Goal: Information Seeking & Learning: Learn about a topic

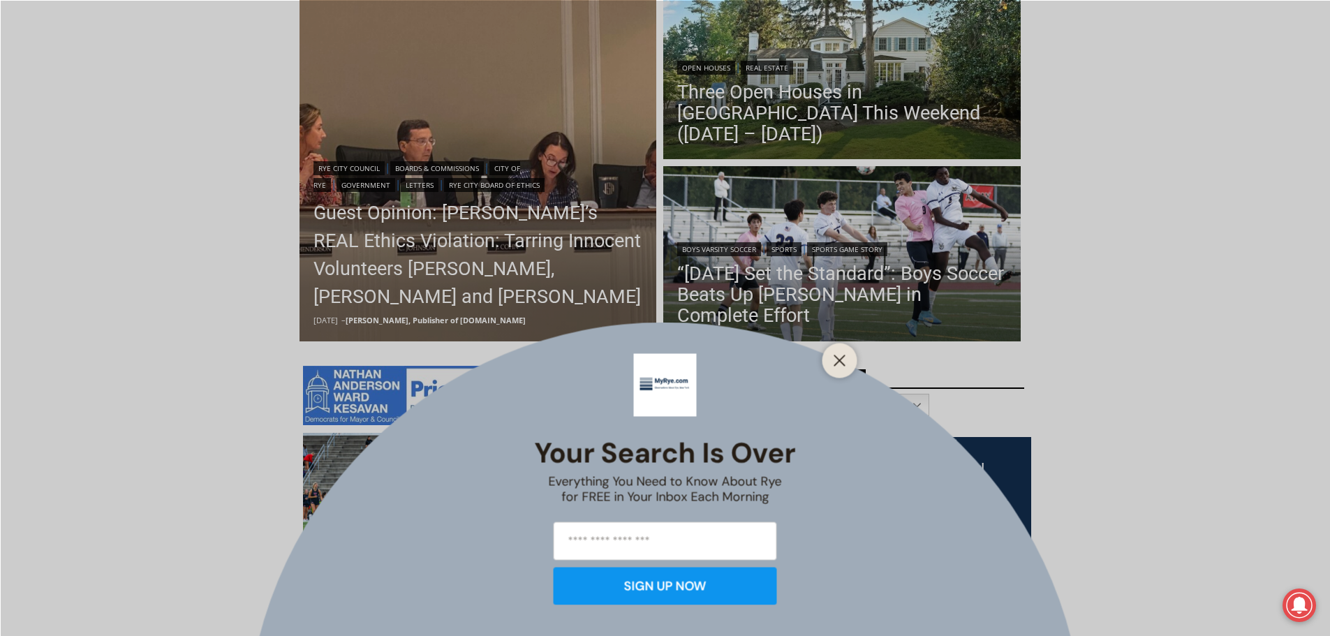
scroll to position [419, 0]
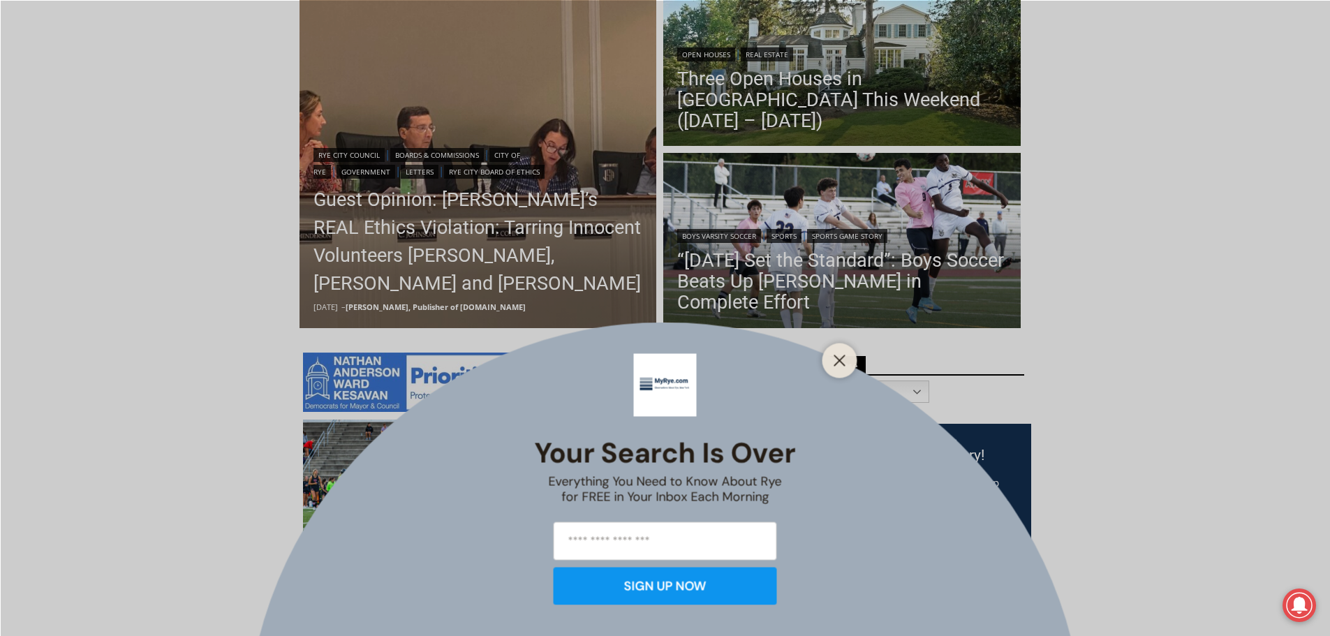
click at [776, 122] on div "Your Search is Over Everything You Need to Know About Rye for FREE in Your Inbo…" at bounding box center [665, 318] width 1330 height 636
click at [847, 358] on button "Close" at bounding box center [840, 360] width 20 height 20
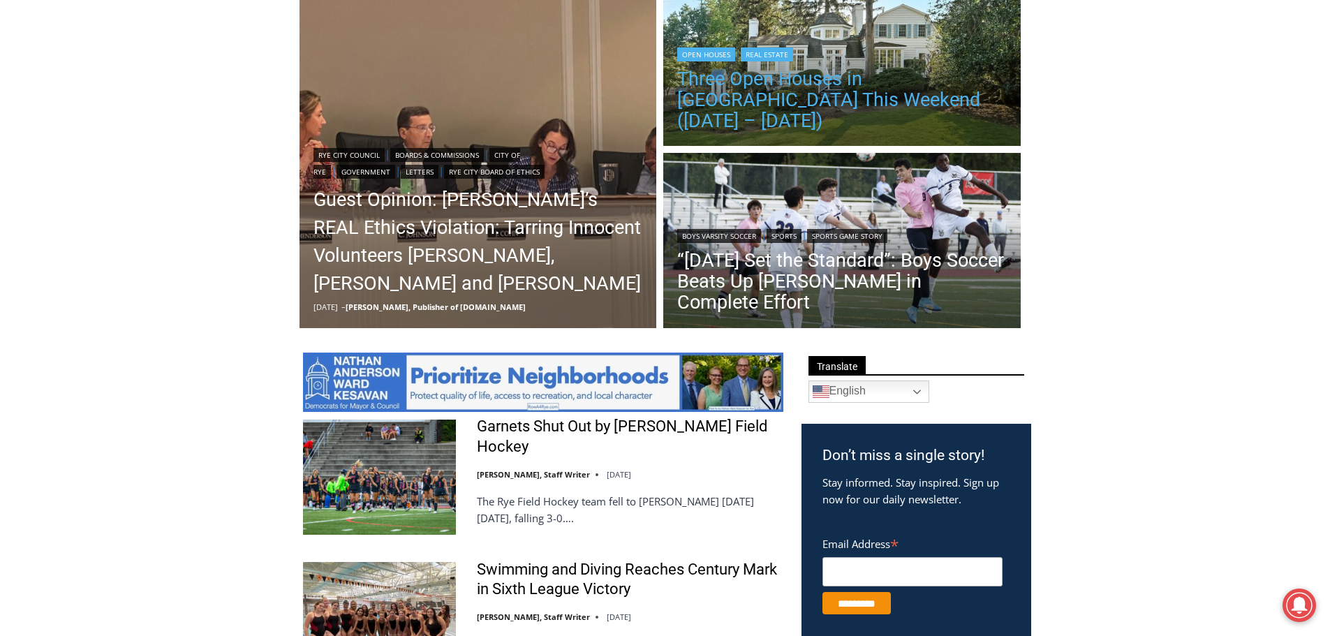
click at [824, 99] on link "Three Open Houses in [GEOGRAPHIC_DATA] This Weekend ([DATE] – [DATE])" at bounding box center [842, 99] width 330 height 63
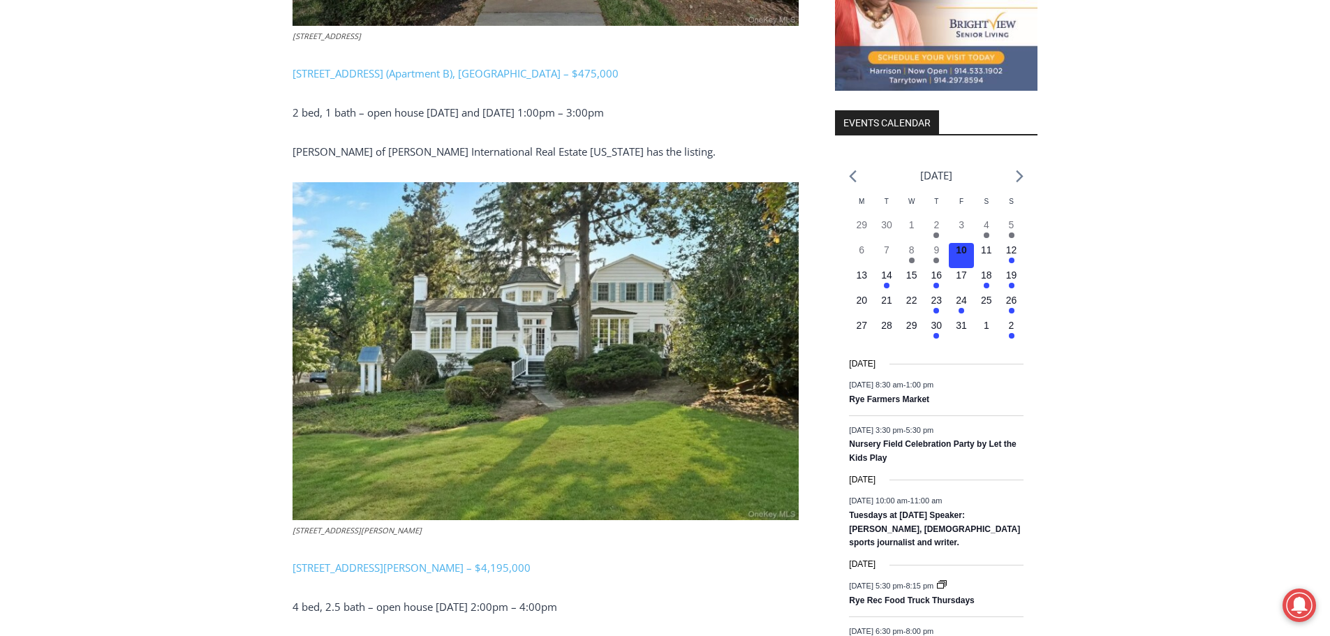
scroll to position [1718, 0]
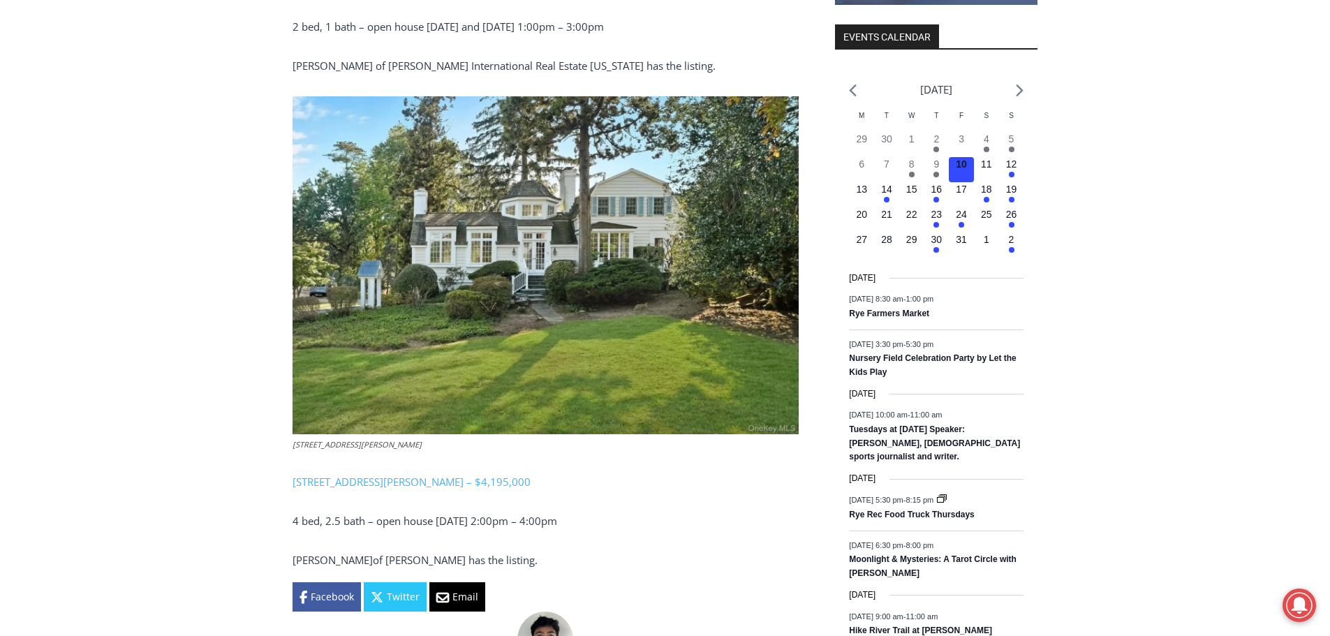
click at [543, 271] on img at bounding box center [546, 265] width 506 height 339
click at [543, 270] on img at bounding box center [546, 265] width 506 height 339
click at [391, 475] on link "[STREET_ADDRESS][PERSON_NAME] – $4,195,000" at bounding box center [412, 482] width 238 height 14
